Goal: Information Seeking & Learning: Learn about a topic

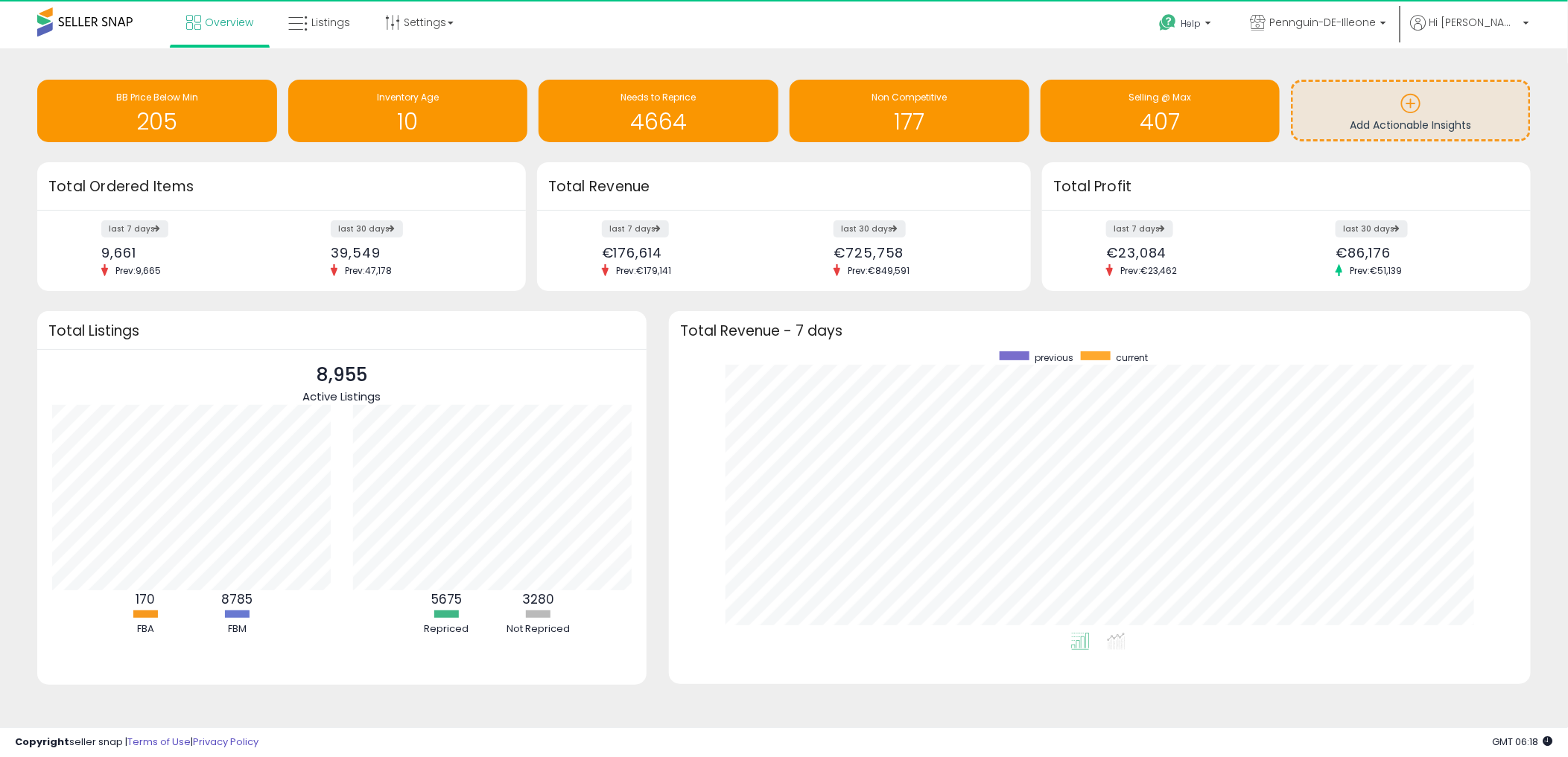
scroll to position [3, 0]
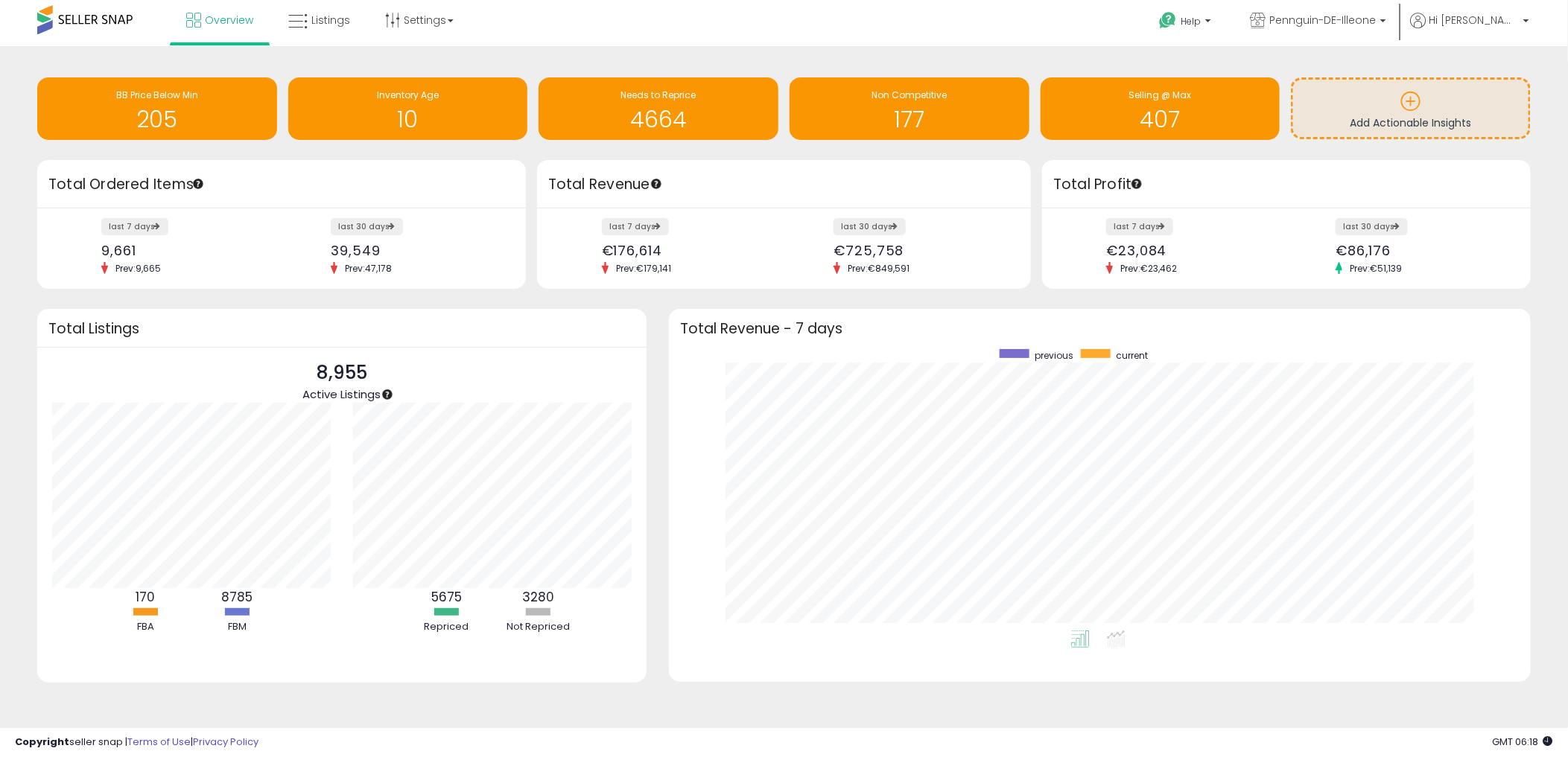
click at [346, 689] on div "Retrieving overview data.. Total Listings 8,955 Active Listings 170 FBA 8785" at bounding box center [342, 506] width 632 height 393
click at [344, 677] on div "8,955 Active Listings 170 FBA FBM" at bounding box center [341, 516] width 609 height 335
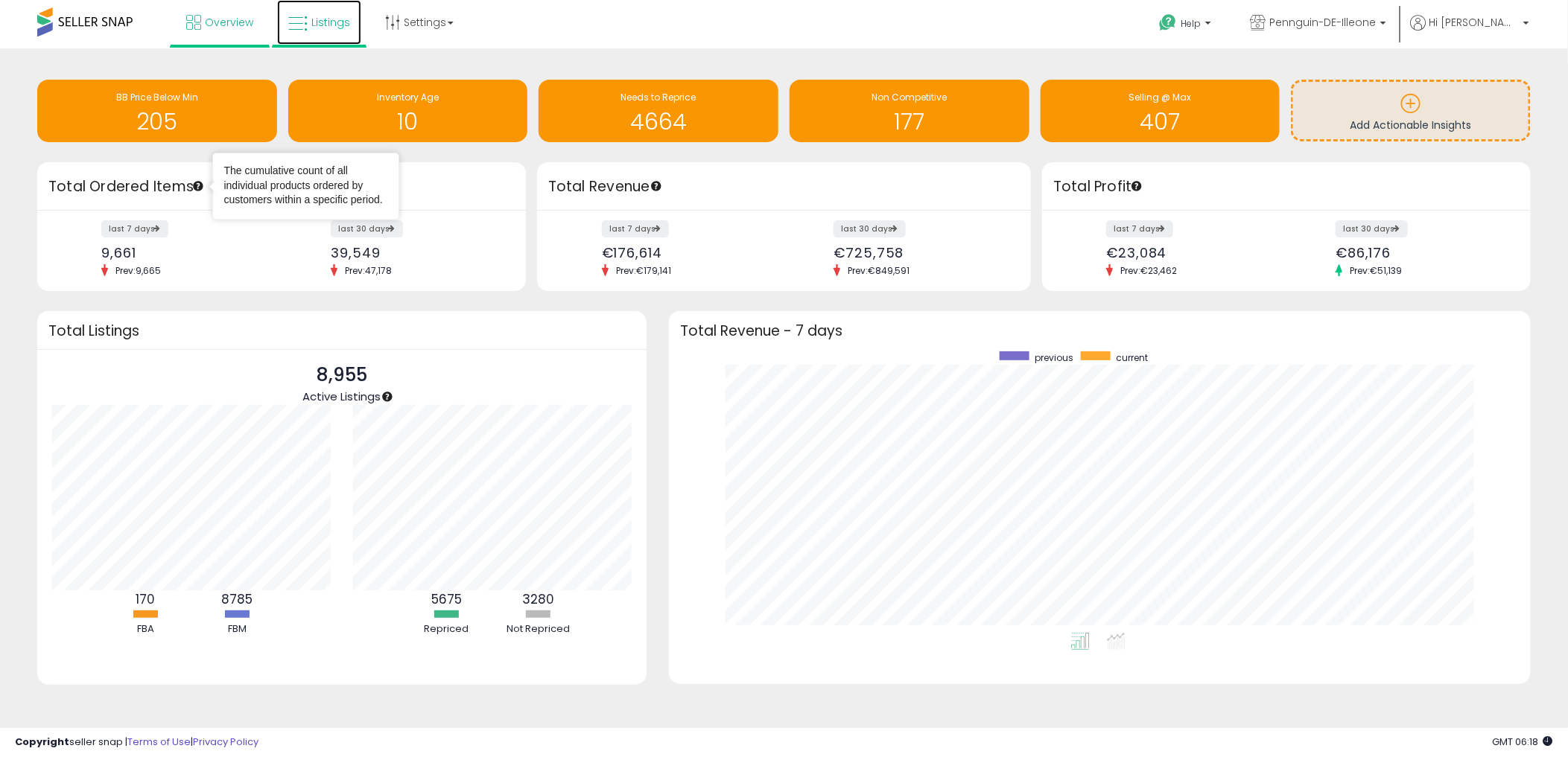
click at [298, 19] on icon at bounding box center [297, 24] width 19 height 19
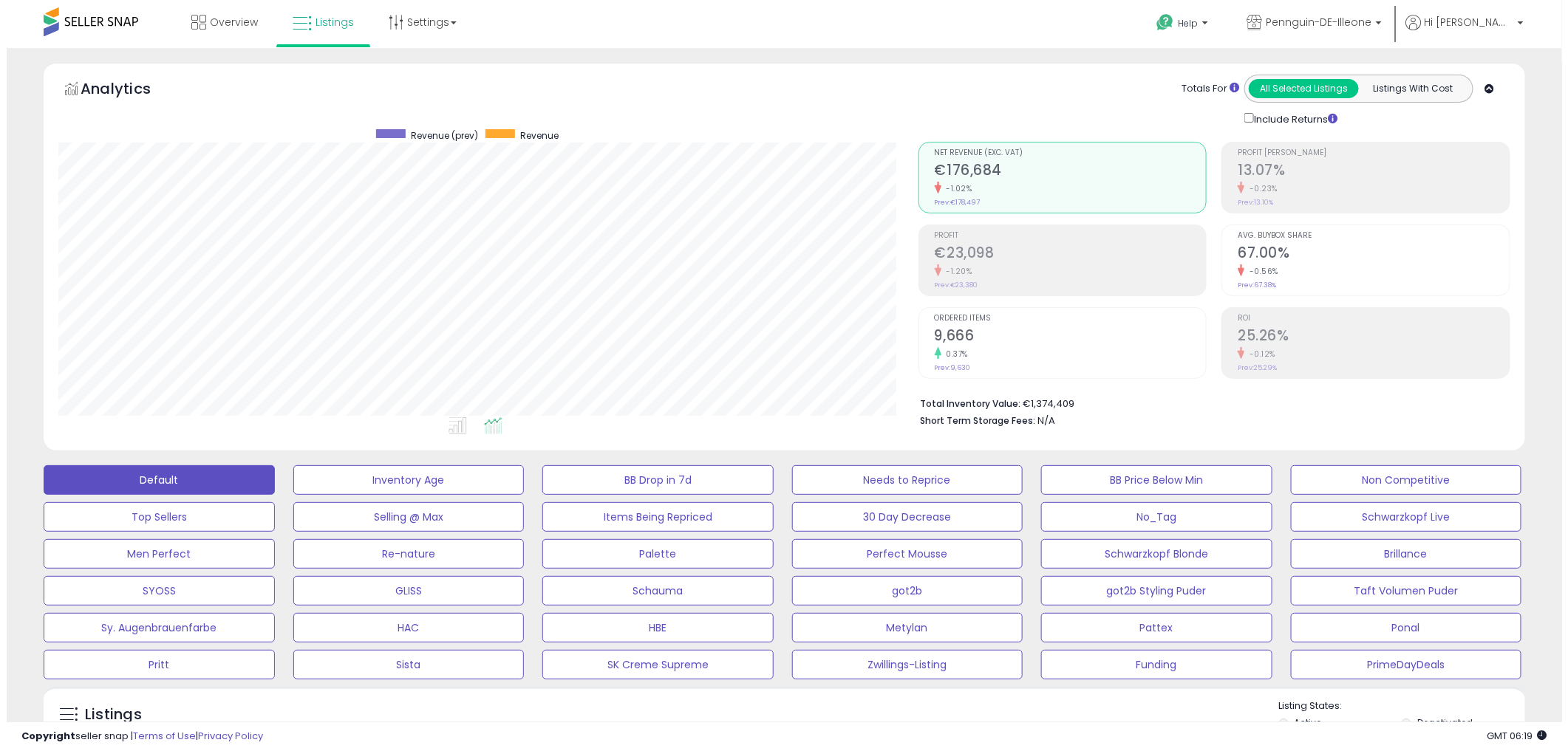
scroll to position [303, 860]
click at [518, 495] on button "HBE" at bounding box center [402, 480] width 231 height 29
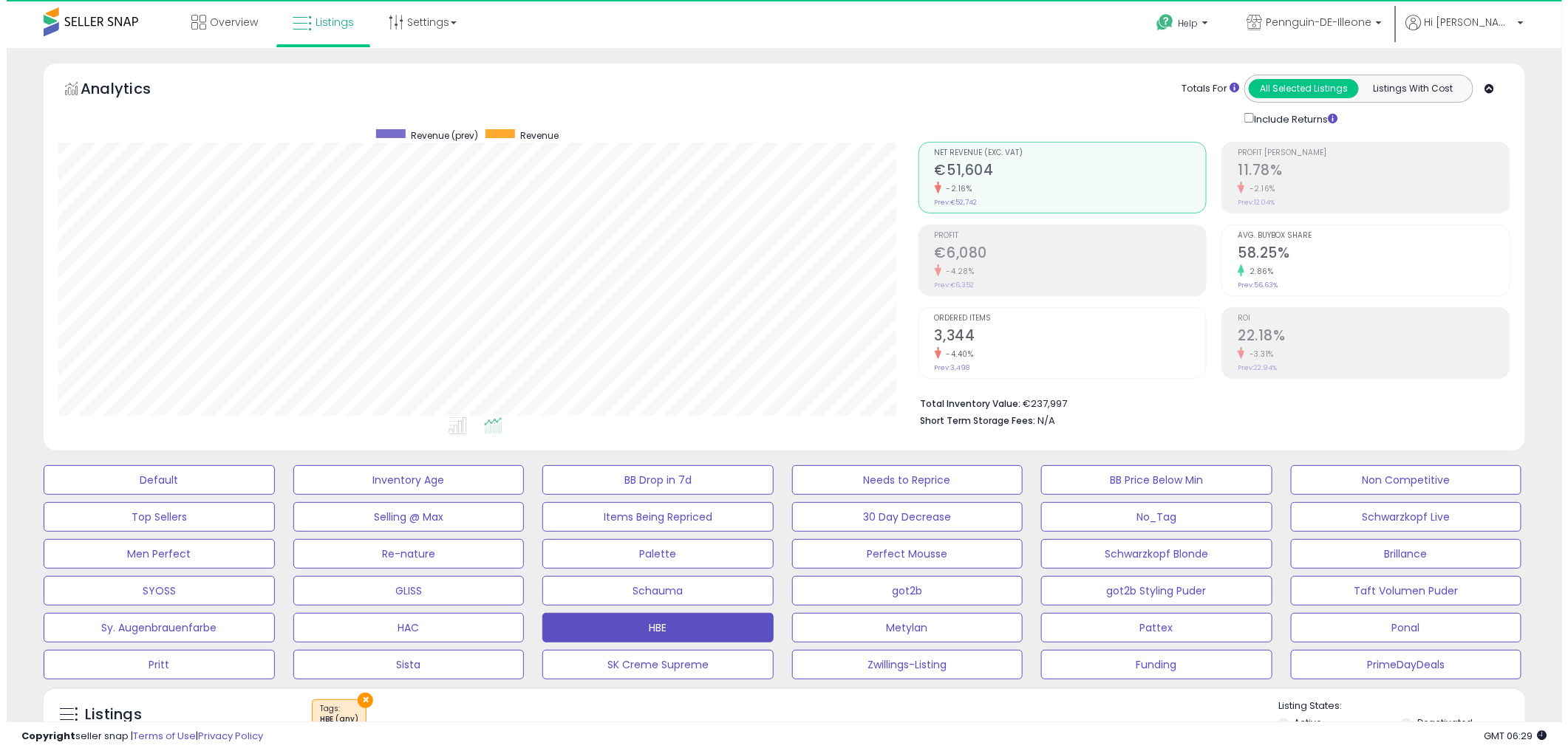
scroll to position [303, 860]
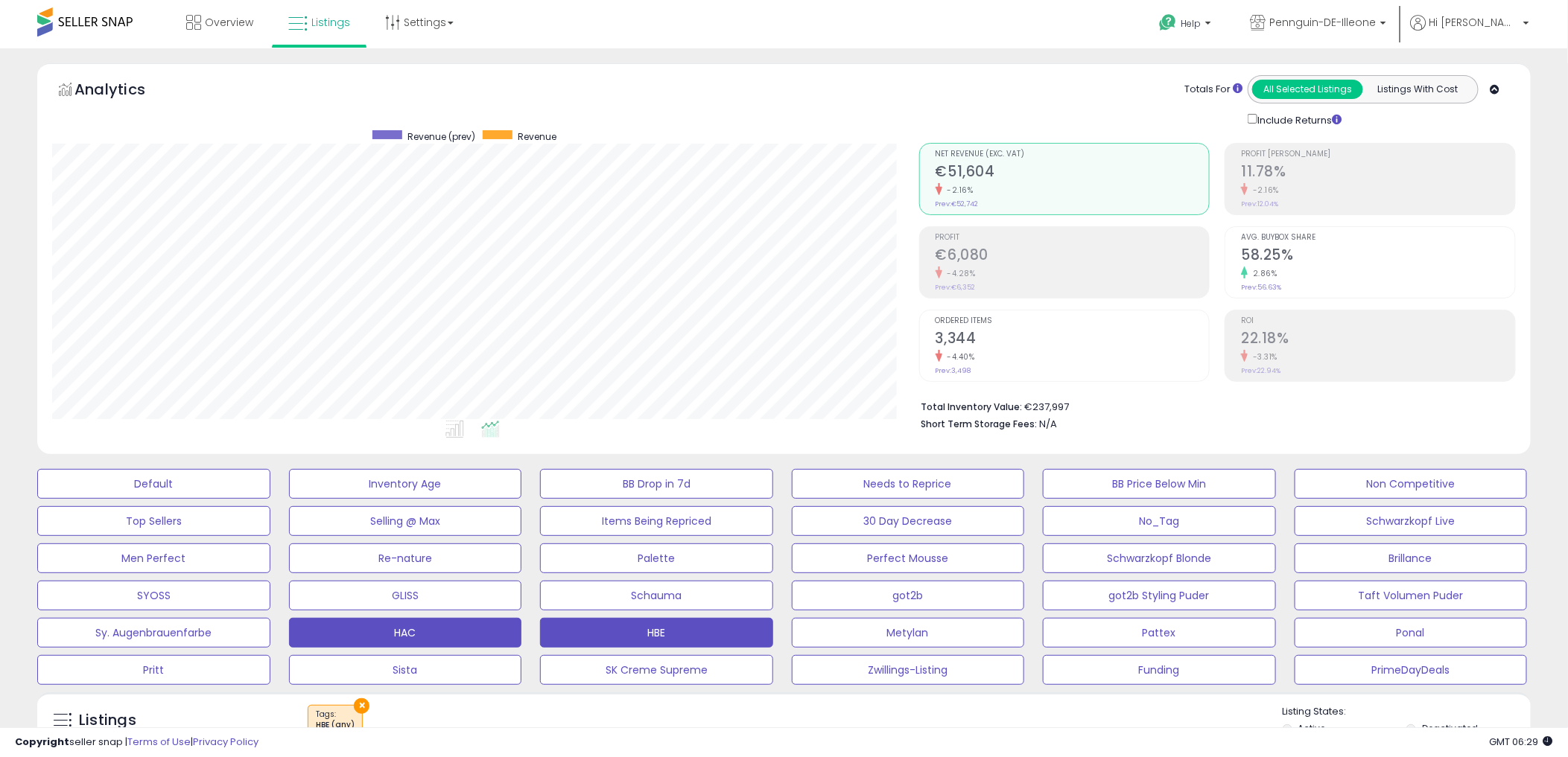
click at [270, 499] on button "HAC" at bounding box center [153, 483] width 233 height 30
click at [943, 83] on div "Totals For All Selected Listings Listings With Cost Include Returns" at bounding box center [1211, 102] width 586 height 52
click at [1049, 64] on div "Analytics Totals For All Selected Listings Listings With Cost Include Returns" at bounding box center [784, 259] width 1493 height 391
